Goal: Find contact information: Find contact information

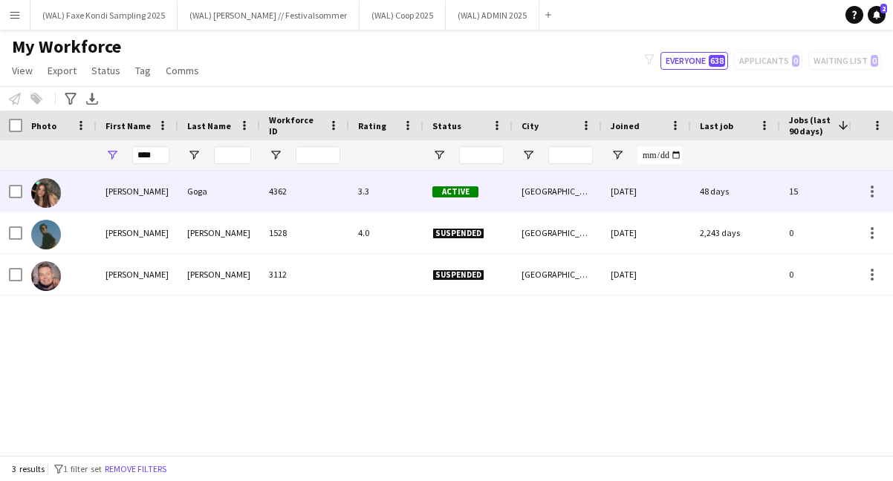
click at [129, 206] on div "[PERSON_NAME]" at bounding box center [138, 191] width 82 height 41
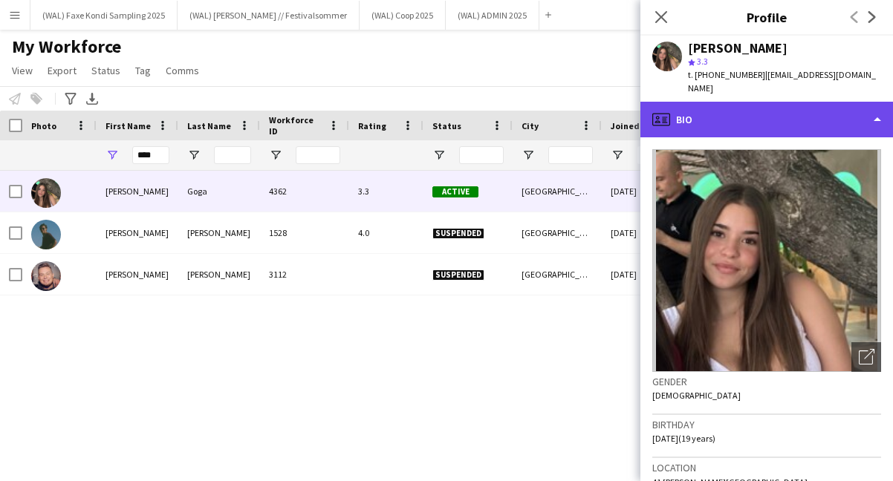
click at [703, 102] on div "profile Bio" at bounding box center [766, 120] width 253 height 36
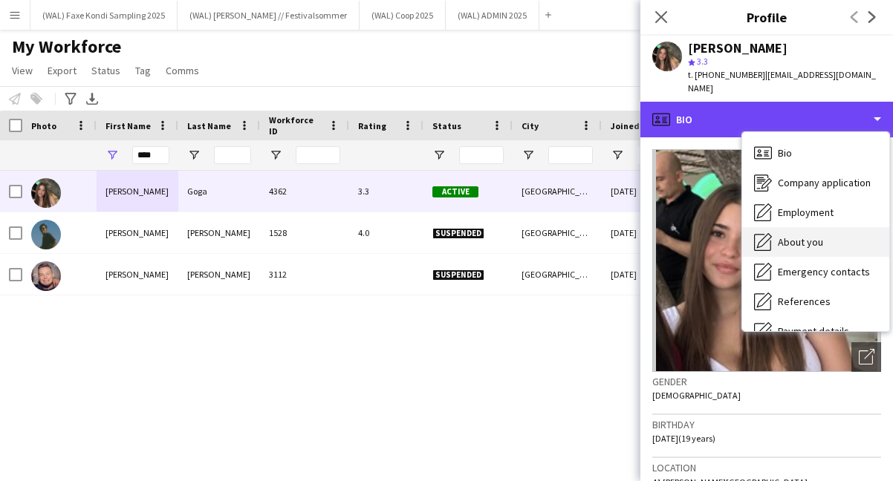
scroll to position [140, 0]
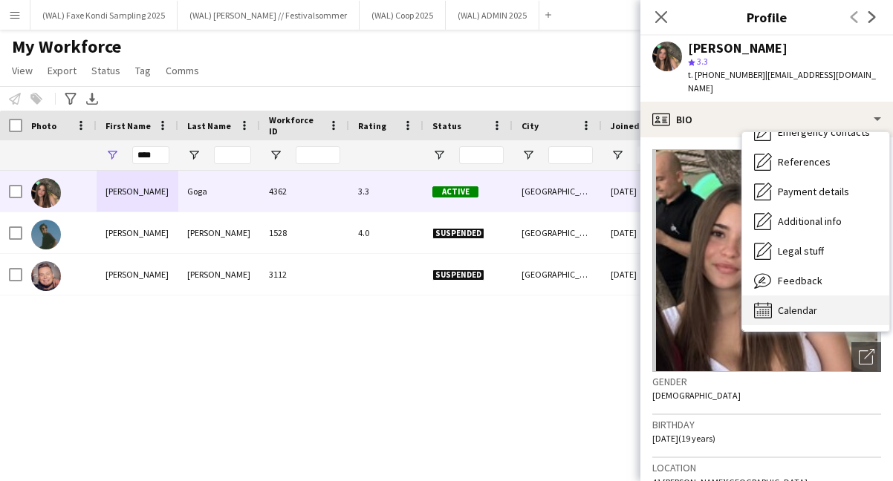
click at [793, 304] on span "Calendar" at bounding box center [797, 310] width 39 height 13
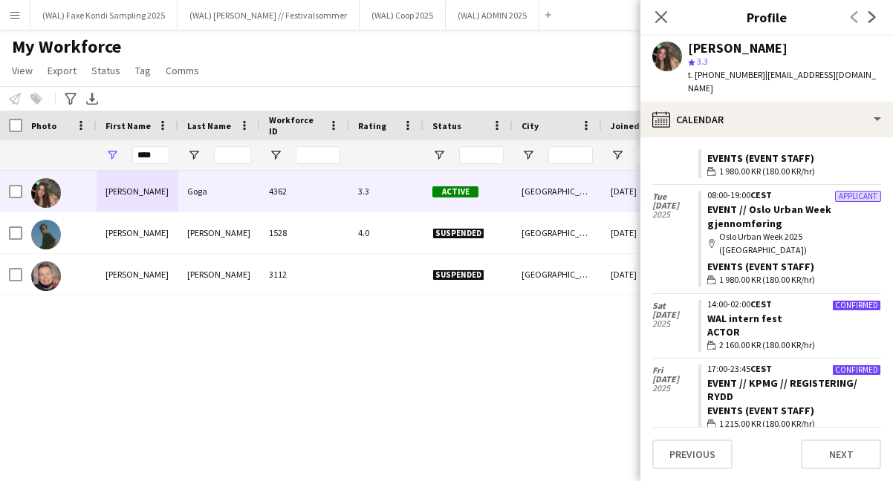
scroll to position [3193, 0]
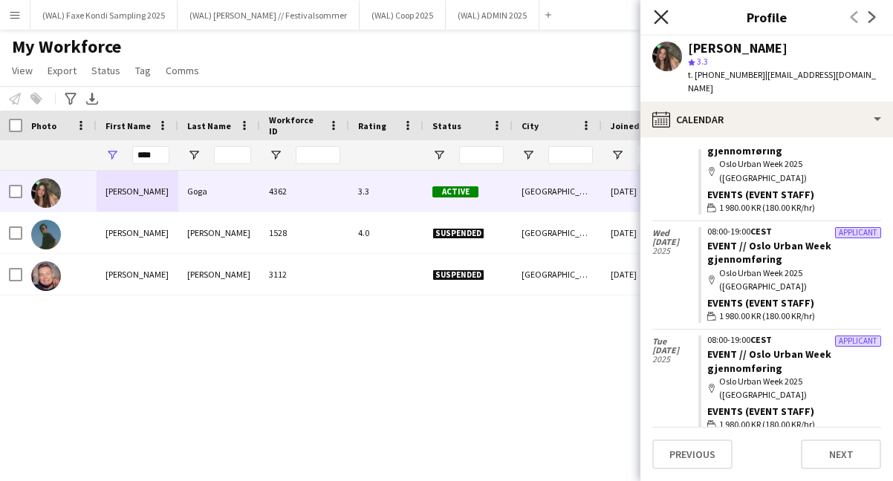
click at [665, 22] on icon at bounding box center [661, 17] width 14 height 14
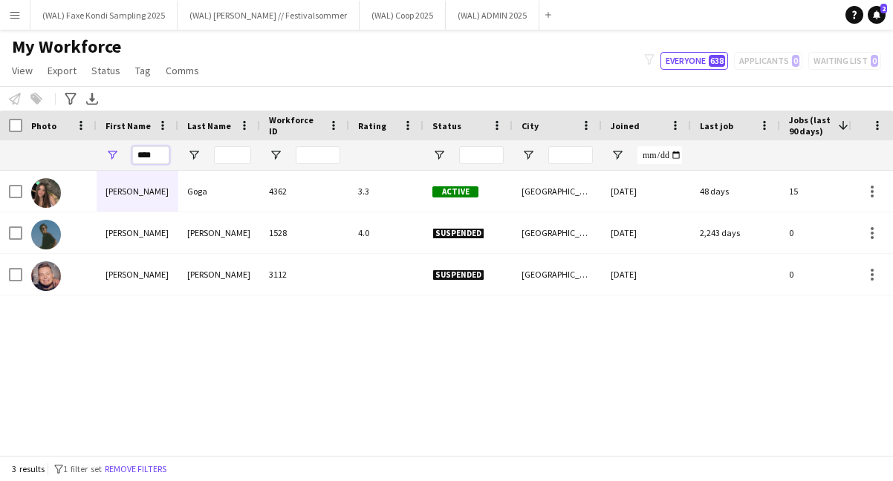
click at [160, 152] on input "****" at bounding box center [150, 155] width 37 height 18
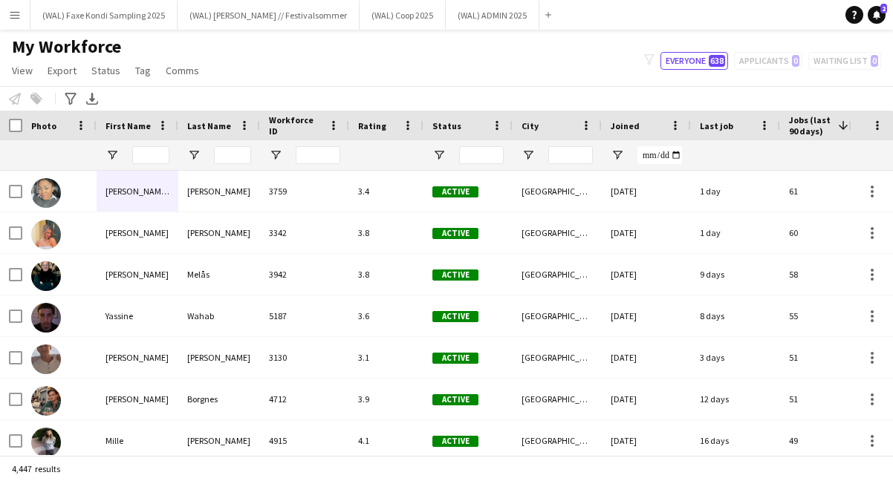
click at [250, 56] on div "My Workforce View Views Default view New view Update view Delete view Edit name…" at bounding box center [446, 61] width 893 height 51
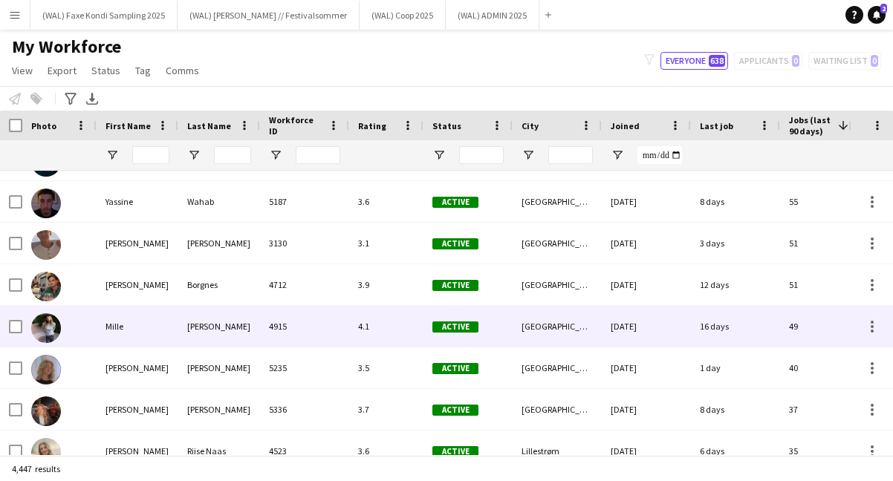
scroll to position [0, 0]
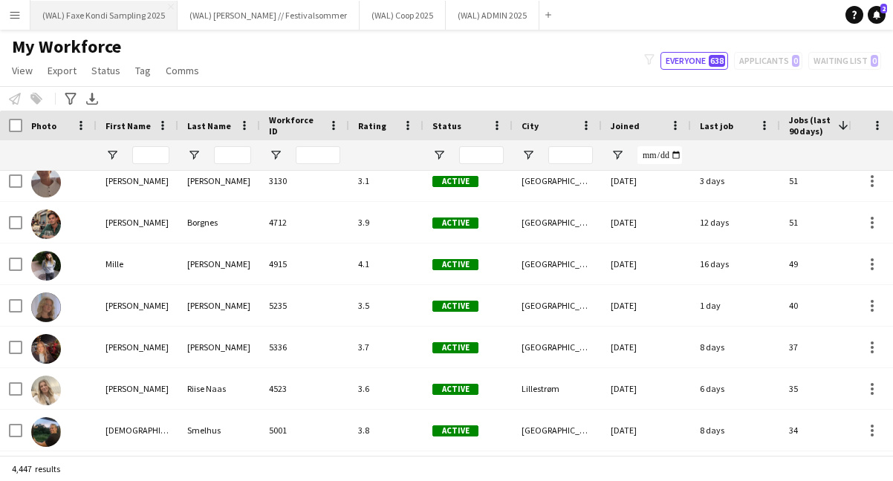
click at [108, 22] on button "(WAL) [PERSON_NAME] Sampling 2025 Close" at bounding box center [103, 15] width 147 height 29
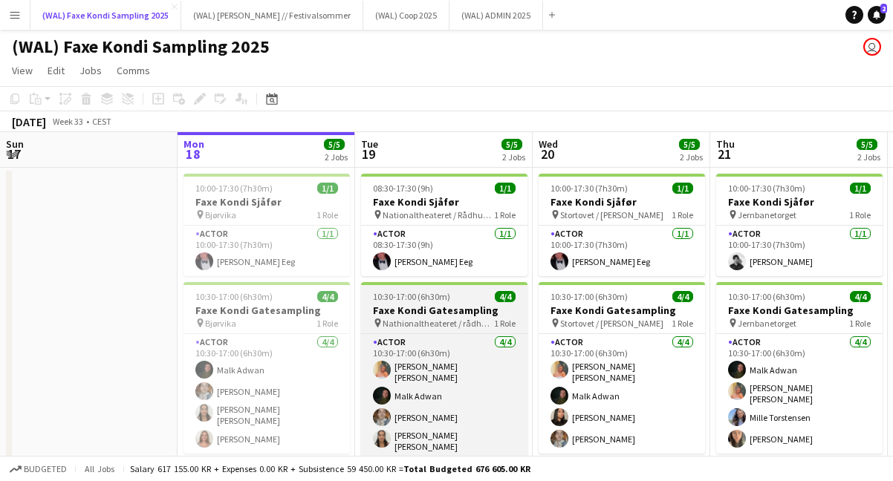
scroll to position [22, 0]
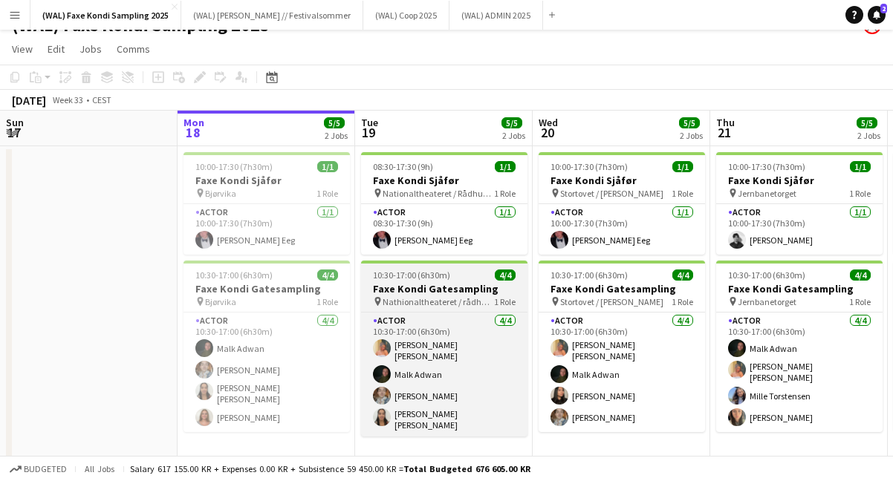
click at [449, 306] on span "Nathionaltheateret / rådhusplassen" at bounding box center [437, 301] width 111 height 11
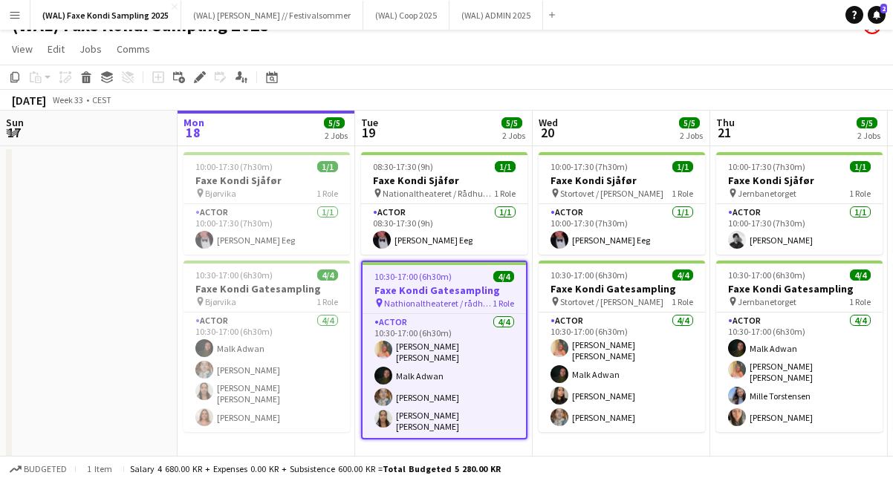
click at [613, 68] on app-toolbar "Copy Paste Paste Command V Paste with crew Command Shift V Paste linked Job [GE…" at bounding box center [446, 77] width 893 height 25
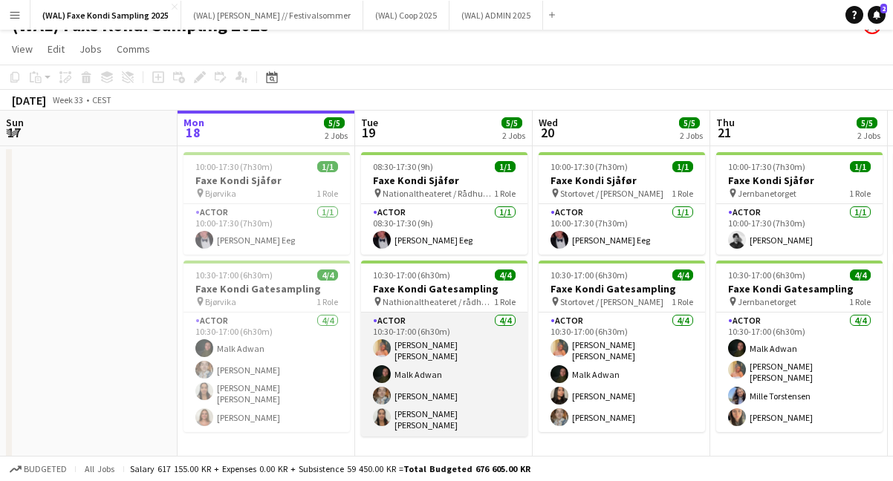
click at [408, 394] on app-card-role "Actor [DATE] 10:30-17:00 (6h30m) [PERSON_NAME] [PERSON_NAME] [PERSON_NAME] [PER…" at bounding box center [444, 375] width 166 height 124
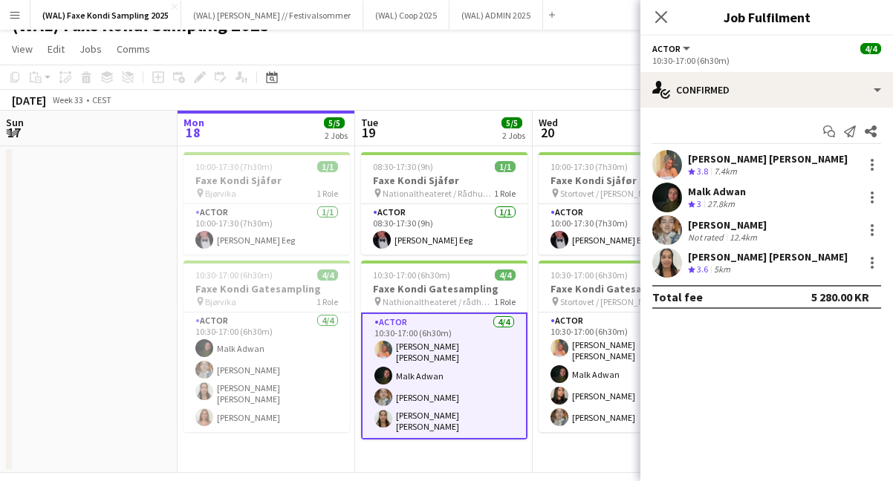
click at [700, 232] on div "Not rated" at bounding box center [707, 237] width 39 height 11
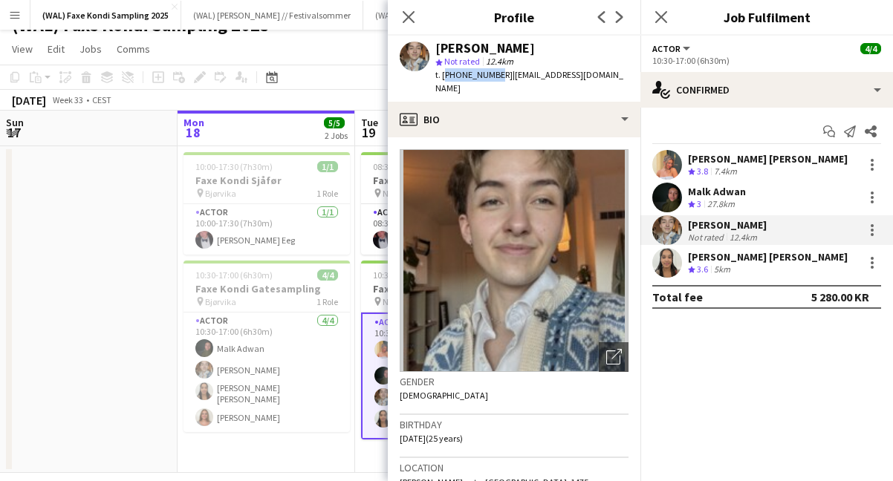
drag, startPoint x: 444, startPoint y: 78, endPoint x: 489, endPoint y: 78, distance: 45.3
click at [489, 78] on span "t. [PHONE_NUMBER]" at bounding box center [473, 74] width 77 height 11
copy span "[PHONE_NUMBER]"
click at [661, 267] on app-user-avatar at bounding box center [667, 263] width 30 height 30
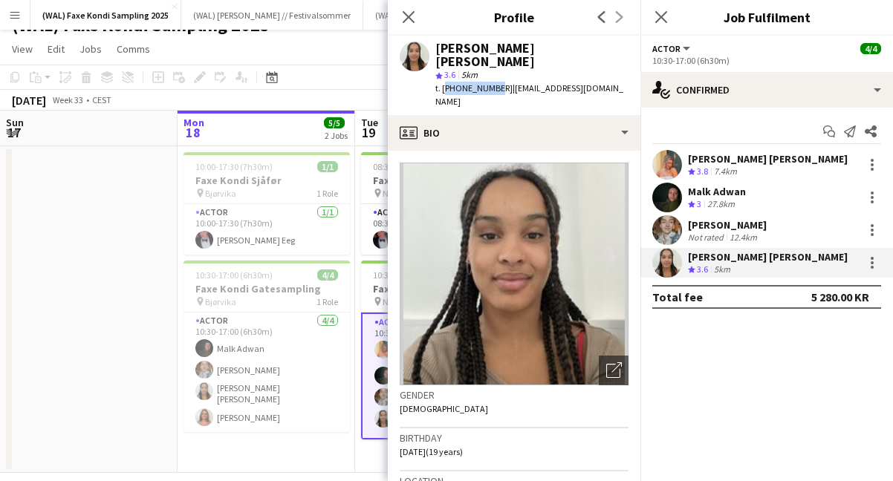
drag, startPoint x: 443, startPoint y: 76, endPoint x: 490, endPoint y: 74, distance: 46.9
click at [490, 82] on span "t. [PHONE_NUMBER]" at bounding box center [473, 87] width 77 height 11
copy span "[PHONE_NUMBER]"
click at [659, 19] on icon at bounding box center [661, 17] width 14 height 14
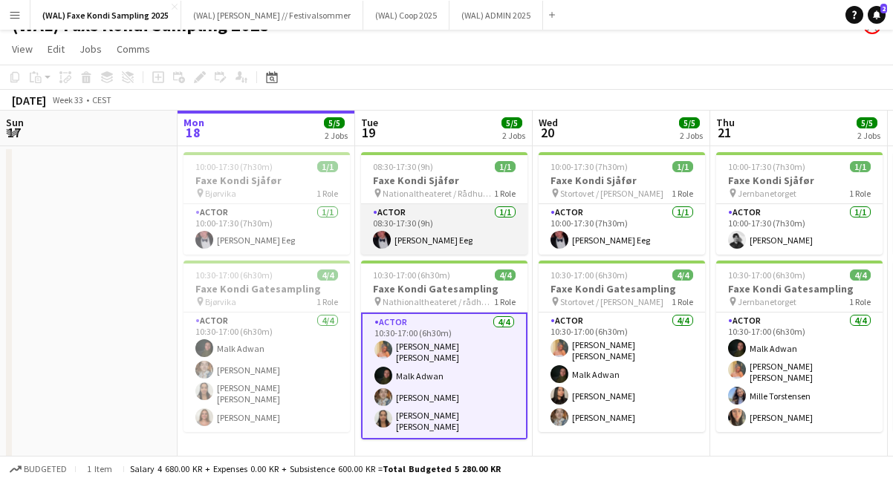
click at [429, 247] on app-card-role "Actor [DATE] 08:30-17:30 (9h) [PERSON_NAME]" at bounding box center [444, 229] width 166 height 51
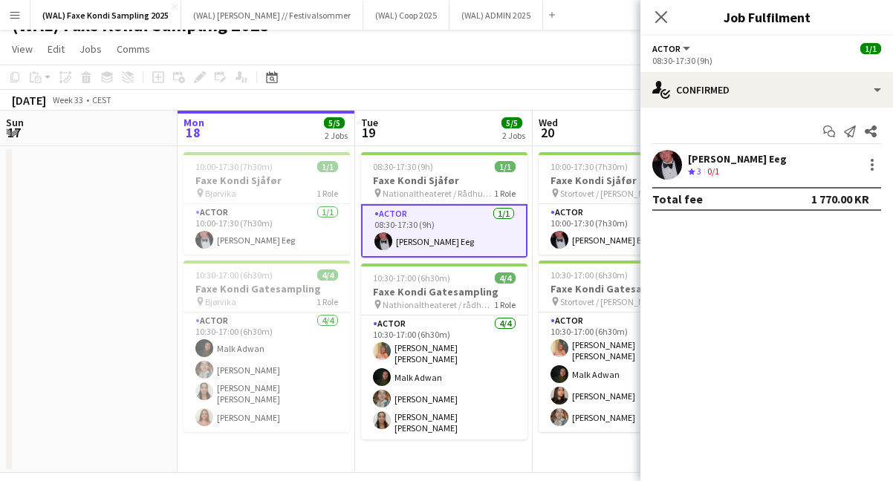
click at [722, 172] on div "0/1" at bounding box center [713, 172] width 18 height 13
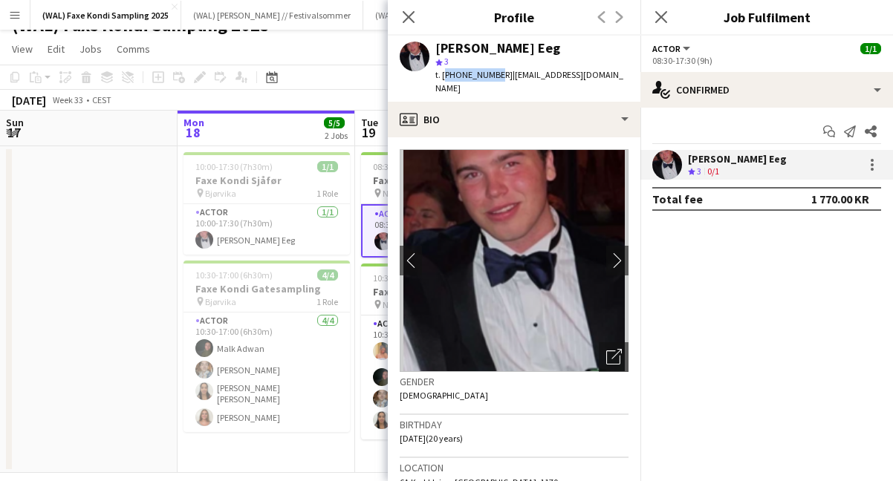
drag, startPoint x: 443, startPoint y: 76, endPoint x: 489, endPoint y: 79, distance: 46.9
click at [489, 79] on span "t. [PHONE_NUMBER]" at bounding box center [473, 74] width 77 height 11
copy span "[PHONE_NUMBER]"
click at [375, 333] on app-card-role "Actor [DATE] 10:30-17:00 (6h30m) [PERSON_NAME] [PERSON_NAME] [PERSON_NAME] [PER…" at bounding box center [444, 378] width 166 height 124
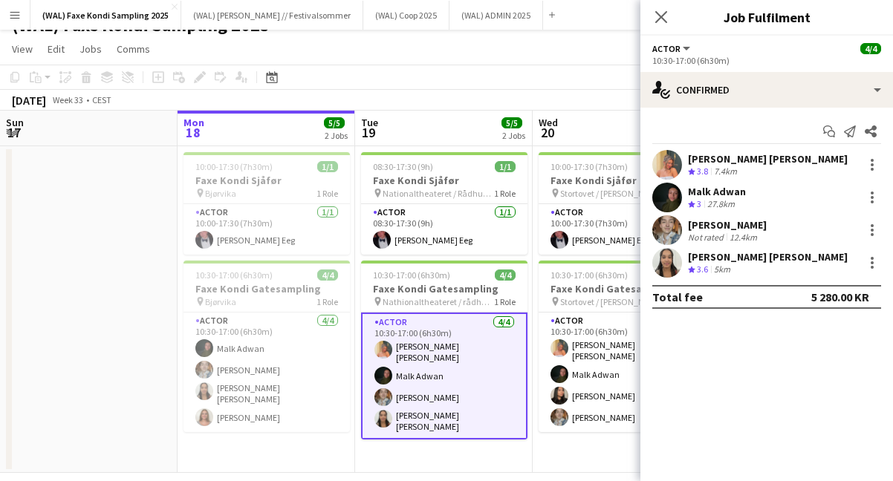
click at [674, 164] on app-user-avatar at bounding box center [667, 165] width 30 height 30
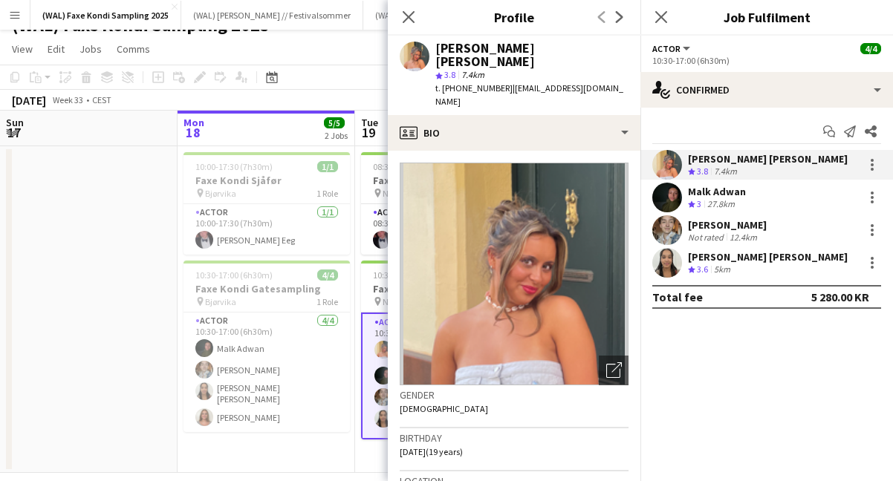
click at [464, 82] on span "t. [PHONE_NUMBER]" at bounding box center [473, 87] width 77 height 11
copy span "[PHONE_NUMBER]"
click at [663, 19] on icon at bounding box center [661, 17] width 14 height 14
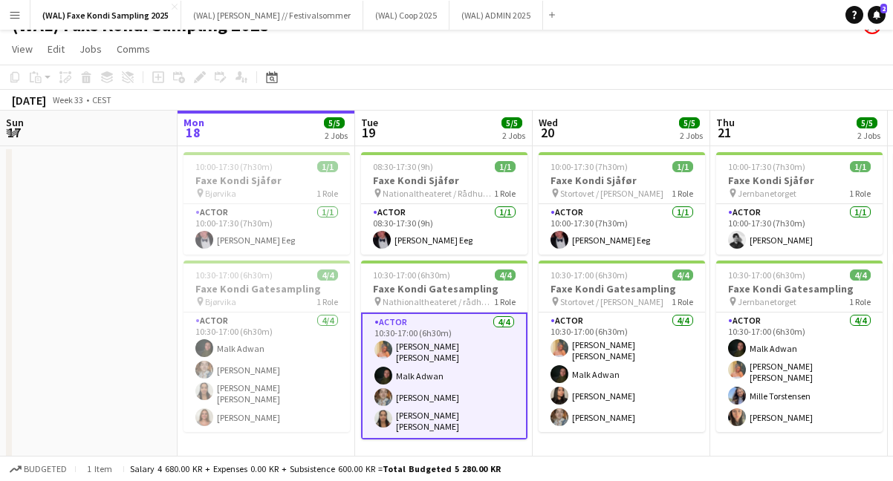
click at [465, 67] on app-toolbar "Copy Paste Paste Command V Paste with crew Command Shift V Paste linked Job [GE…" at bounding box center [446, 77] width 893 height 25
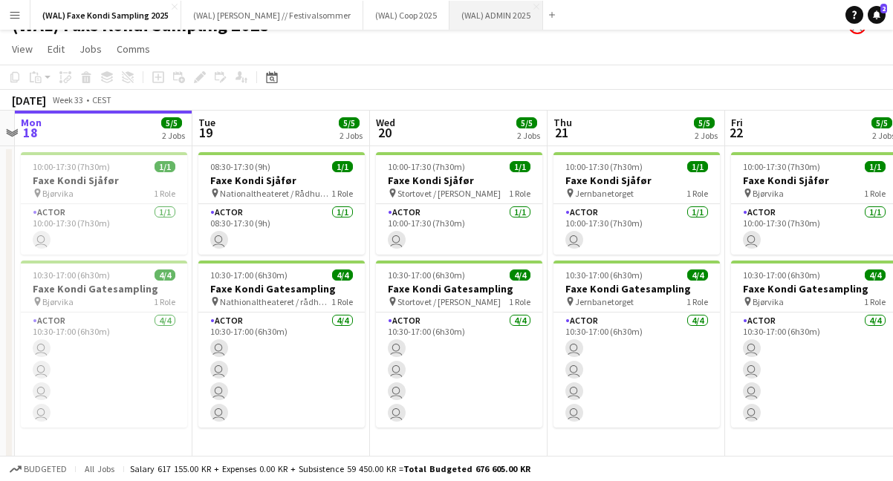
scroll to position [0, 0]
